Goal: Contribute content: Contribute content

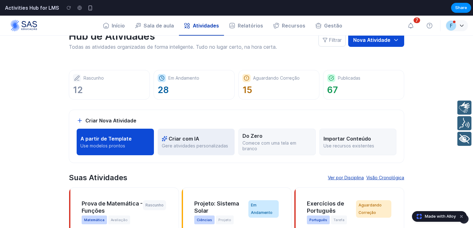
scroll to position [32, 0]
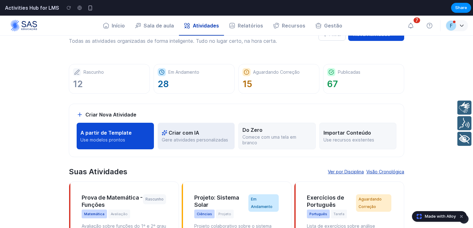
click at [199, 138] on p "Gere atividades personalizadas" at bounding box center [196, 140] width 69 height 6
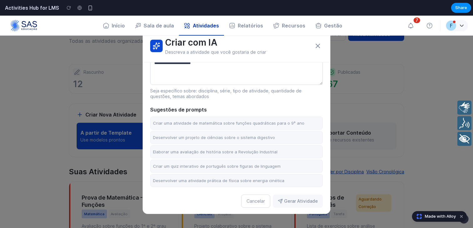
scroll to position [0, 0]
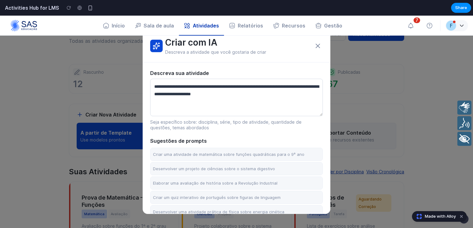
click at [218, 94] on textarea at bounding box center [236, 98] width 173 height 38
click at [214, 154] on button "Criar uma atividade de matemática sobre funções quadráticas para o 9º ano" at bounding box center [236, 154] width 173 height 13
type textarea "**********"
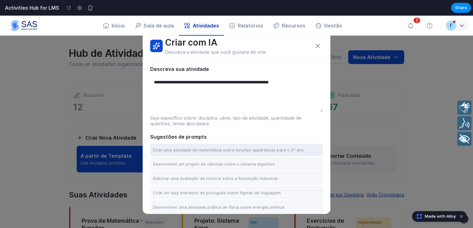
scroll to position [4, 0]
click at [318, 47] on icon at bounding box center [318, 46] width 8 height 8
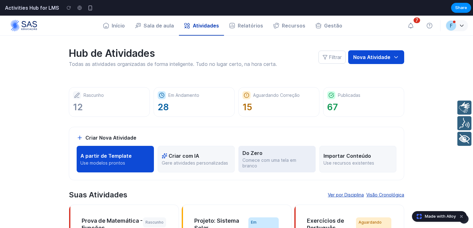
click at [264, 161] on p "Comece com uma tela em branco" at bounding box center [276, 163] width 69 height 11
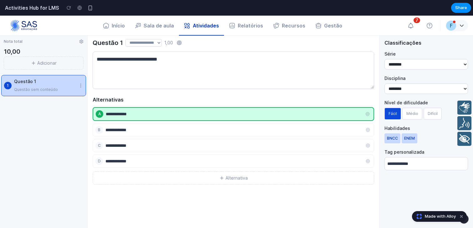
drag, startPoint x: 107, startPoint y: 115, endPoint x: 106, endPoint y: 134, distance: 18.8
click at [106, 134] on div "A B C D" at bounding box center [234, 137] width 282 height 61
click at [106, 134] on input at bounding box center [233, 130] width 257 height 8
click at [128, 177] on button "Alternativa" at bounding box center [234, 178] width 282 height 13
drag, startPoint x: 111, startPoint y: 178, endPoint x: 111, endPoint y: 162, distance: 16.0
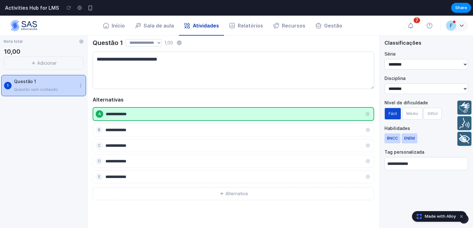
click at [111, 163] on div "A B C D E" at bounding box center [234, 145] width 282 height 76
click at [368, 130] on circle at bounding box center [368, 130] width 1 height 1
click at [416, 116] on button "Médio" at bounding box center [412, 114] width 20 height 12
click at [434, 116] on button "Difícil" at bounding box center [433, 114] width 18 height 12
click at [422, 64] on select "******** ******** ******** ********" at bounding box center [426, 64] width 84 height 11
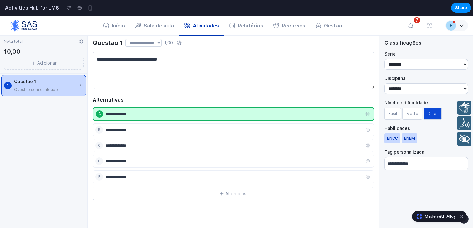
select select "********"
click at [384, 59] on select "******** ******** ******** ********" at bounding box center [426, 64] width 84 height 11
click at [187, 79] on textarea at bounding box center [234, 71] width 282 height 38
click at [159, 41] on select "**********" at bounding box center [143, 43] width 36 height 8
click at [125, 39] on select "**********" at bounding box center [143, 43] width 36 height 8
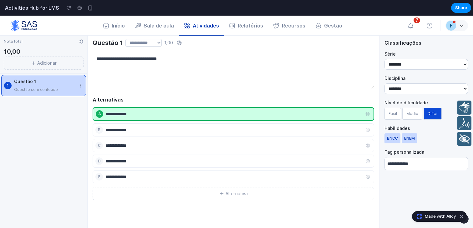
click at [180, 45] on div "**********" at bounding box center [234, 43] width 282 height 8
click at [181, 44] on circle at bounding box center [179, 43] width 4 height 4
click at [169, 43] on div "**********" at bounding box center [234, 43] width 282 height 8
click at [55, 70] on div "Nota total 10,00 Adicionar" at bounding box center [43, 54] width 87 height 40
click at [55, 67] on button "Adicionar" at bounding box center [44, 63] width 80 height 13
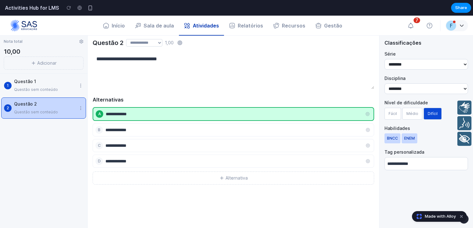
click at [54, 68] on button "Adicionar" at bounding box center [44, 63] width 80 height 13
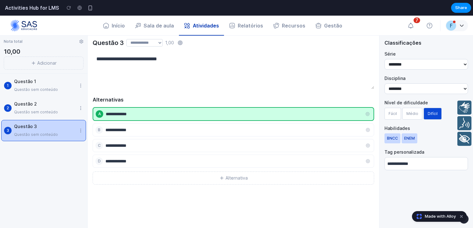
click at [81, 85] on circle at bounding box center [80, 85] width 0 height 0
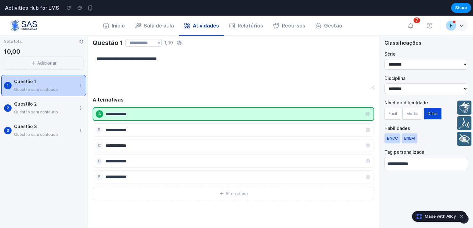
click at [81, 85] on circle at bounding box center [80, 85] width 0 height 0
click at [58, 118] on div "2 Questão 2 Questão sem conteúdo" at bounding box center [43, 108] width 85 height 21
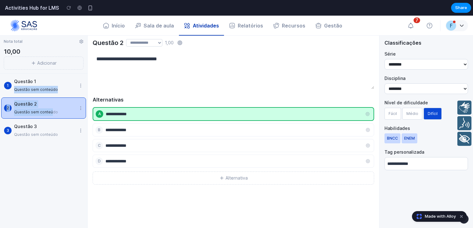
drag, startPoint x: 52, startPoint y: 111, endPoint x: 53, endPoint y: 79, distance: 31.9
click at [53, 79] on div "1 Questão 1 Questão sem conteúdo 2 Questão 2 Questão sem conteúdo 3 Questão 3 Q…" at bounding box center [43, 151] width 87 height 155
click at [53, 79] on div "Questão 1" at bounding box center [45, 82] width 62 height 8
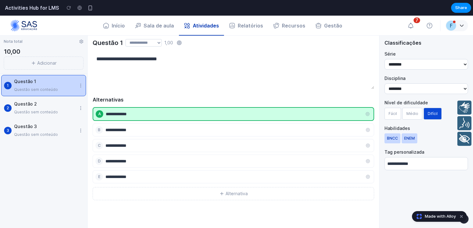
click at [57, 63] on button "Adicionar" at bounding box center [44, 63] width 80 height 13
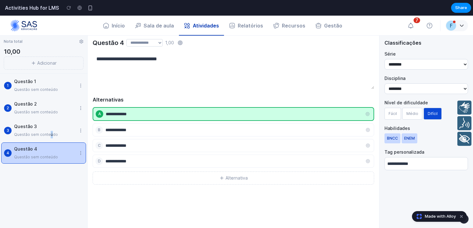
click at [49, 131] on div "Questão sem conteúdo" at bounding box center [45, 135] width 62 height 8
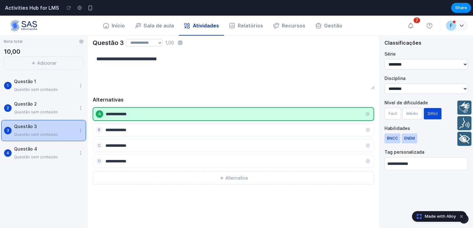
click at [50, 111] on div "Questão sem conteúdo" at bounding box center [45, 113] width 62 height 8
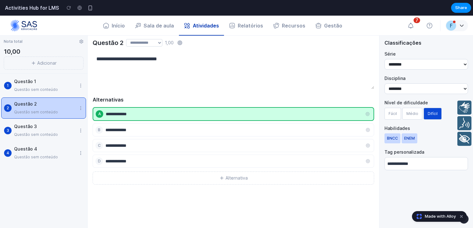
click at [50, 89] on div "Questão sem conteúdo" at bounding box center [45, 90] width 62 height 8
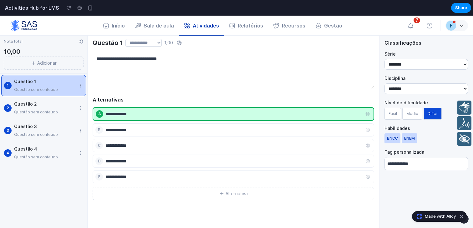
click at [53, 69] on button "Adicionar" at bounding box center [44, 63] width 80 height 13
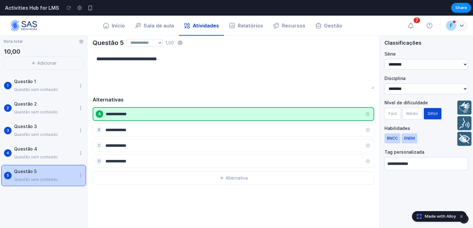
click at [161, 43] on select "**********" at bounding box center [144, 43] width 36 height 8
select select "**********"
click at [126, 39] on select "**********" at bounding box center [144, 43] width 36 height 8
click at [59, 61] on button "Adicionar" at bounding box center [44, 63] width 80 height 13
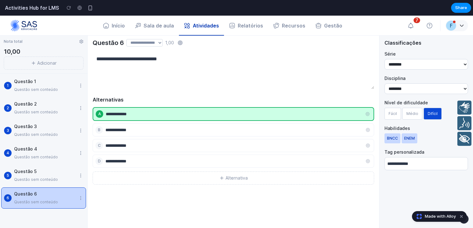
click at [59, 61] on button "Adicionar" at bounding box center [44, 63] width 80 height 13
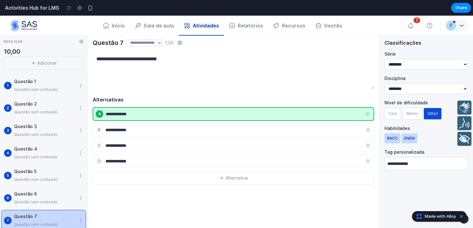
click at [59, 61] on button "Adicionar" at bounding box center [44, 63] width 80 height 13
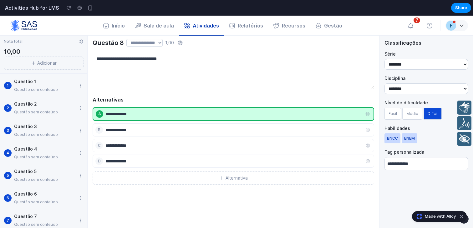
scroll to position [99, 0]
click at [197, 185] on button "Alternativa" at bounding box center [234, 178] width 282 height 13
click at [197, 185] on div "Alternativas A B C D E Alternativa" at bounding box center [234, 148] width 282 height 104
click at [198, 194] on button "Alternativa" at bounding box center [234, 193] width 282 height 13
click at [198, 194] on input at bounding box center [233, 193] width 257 height 8
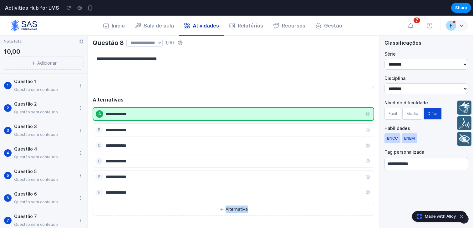
click at [200, 207] on button "Alternativa" at bounding box center [234, 209] width 282 height 13
click at [368, 211] on icon at bounding box center [368, 208] width 4 height 4
click at [368, 193] on circle at bounding box center [368, 193] width 2 height 2
click at [409, 167] on input "text" at bounding box center [426, 163] width 84 height 13
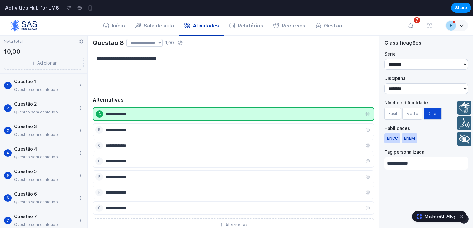
click at [409, 167] on input "text" at bounding box center [426, 163] width 84 height 13
